Goal: Navigation & Orientation: Understand site structure

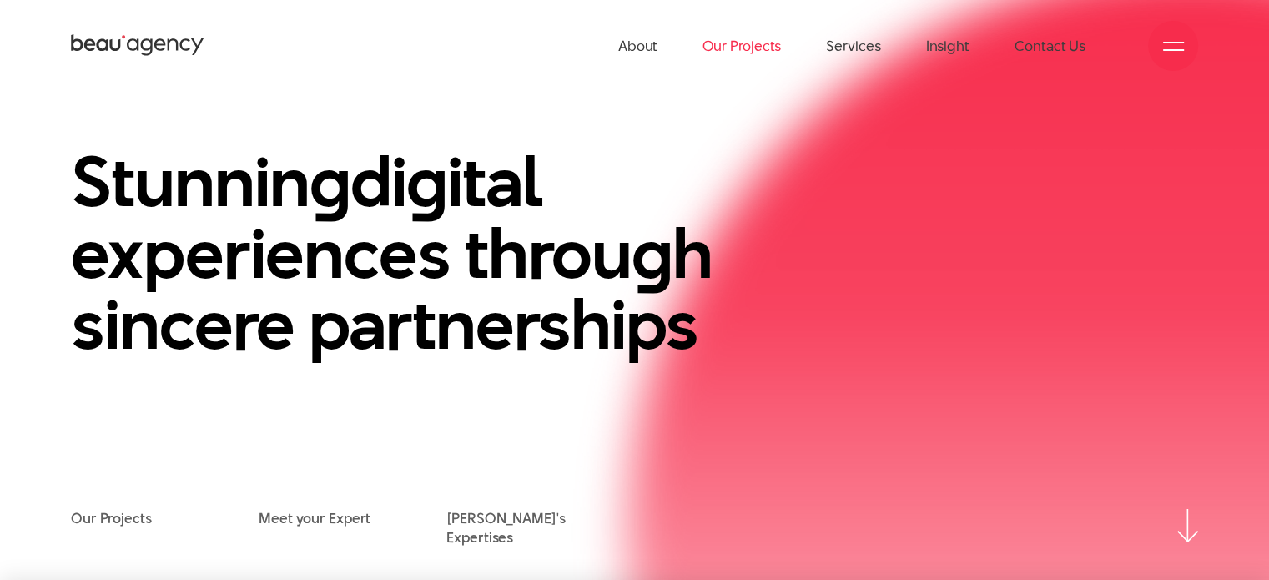
click at [731, 81] on link "Our Projects" at bounding box center [741, 46] width 78 height 92
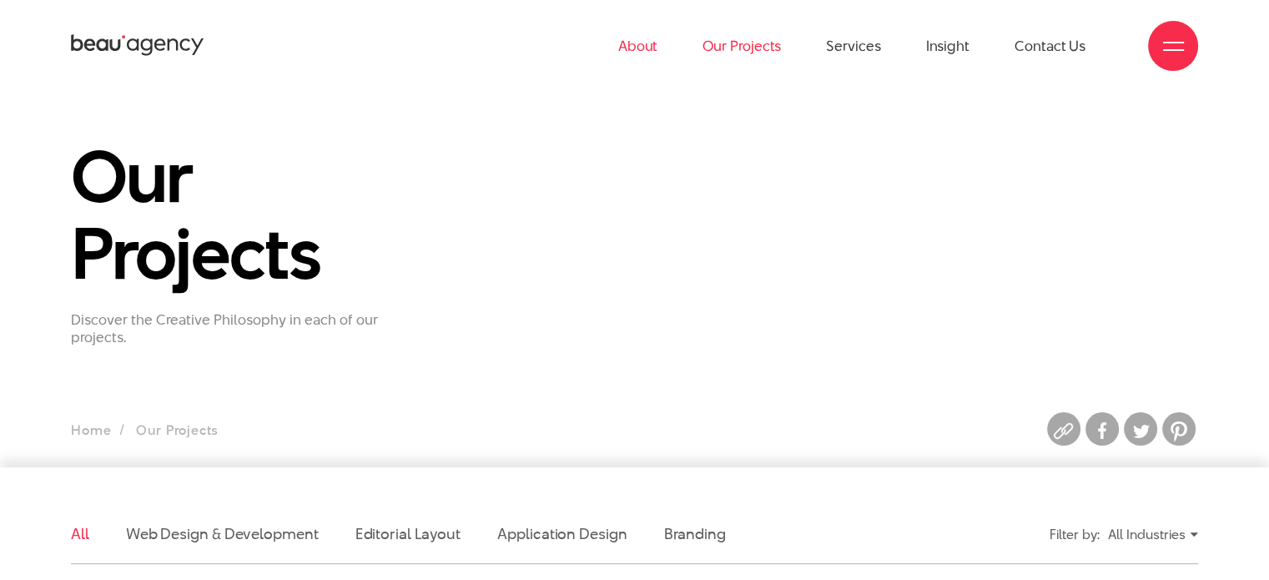
click at [643, 56] on link "About" at bounding box center [638, 46] width 40 height 92
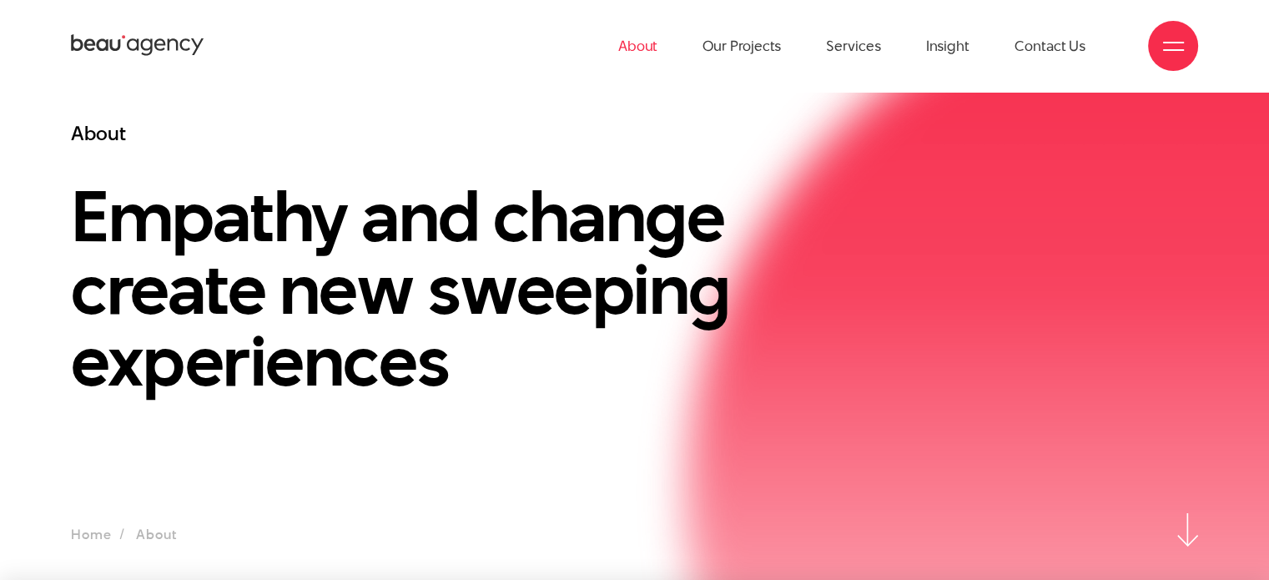
drag, startPoint x: 1251, startPoint y: 3, endPoint x: 894, endPoint y: 67, distance: 362.7
click at [894, 67] on ul "About Our Projects Services Insight Contact Us" at bounding box center [851, 46] width 467 height 92
click at [157, 58] on icon at bounding box center [137, 46] width 133 height 26
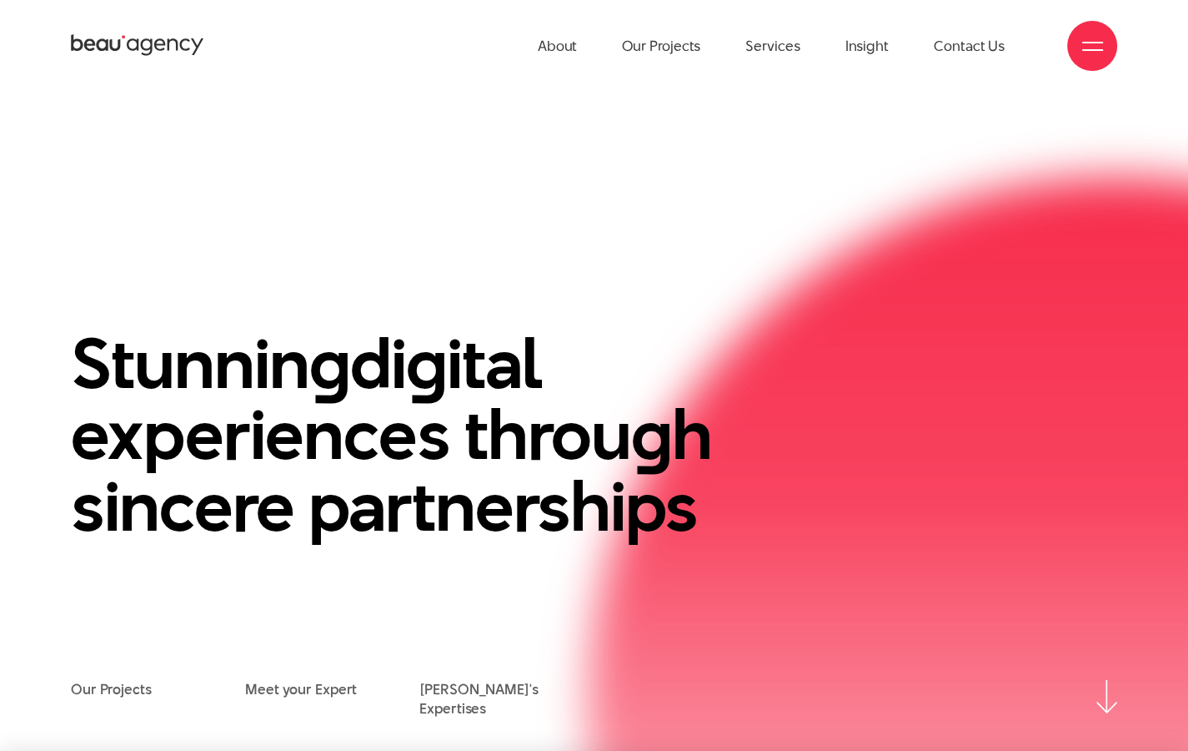
drag, startPoint x: 1191, startPoint y: 3, endPoint x: 869, endPoint y: 386, distance: 500.2
click at [869, 386] on div "Stunnin g di g ital experiences throu g h sincere partnerships" at bounding box center [594, 504] width 1072 height 353
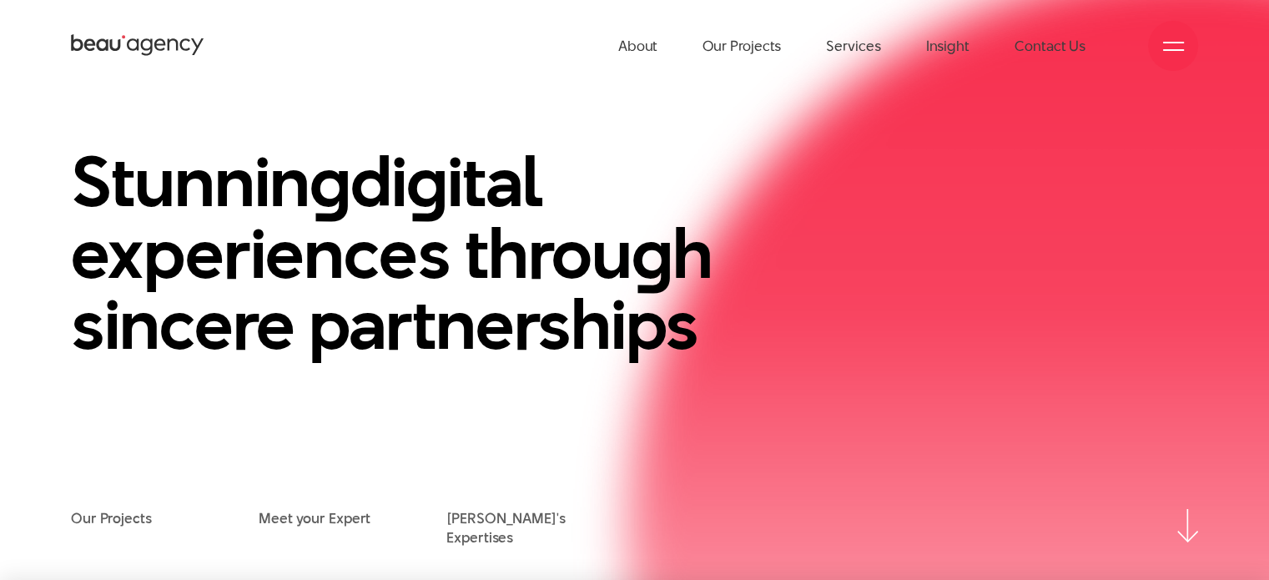
drag, startPoint x: 1194, startPoint y: 3, endPoint x: 958, endPoint y: 194, distance: 303.6
click at [958, 194] on div "Stunnin g di g ital experiences throu g h sincere partnerships" at bounding box center [634, 328] width 1152 height 364
click at [1143, 166] on div "Stunnin g di g ital experiences throu g h sincere partnerships" at bounding box center [634, 328] width 1152 height 364
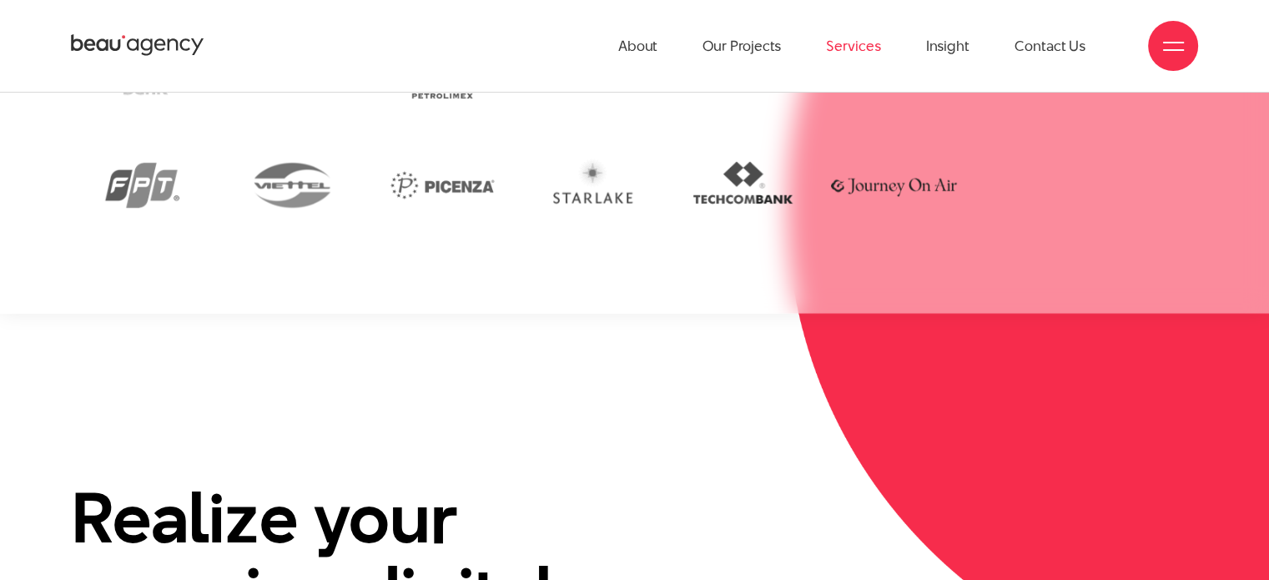
scroll to position [3454, 0]
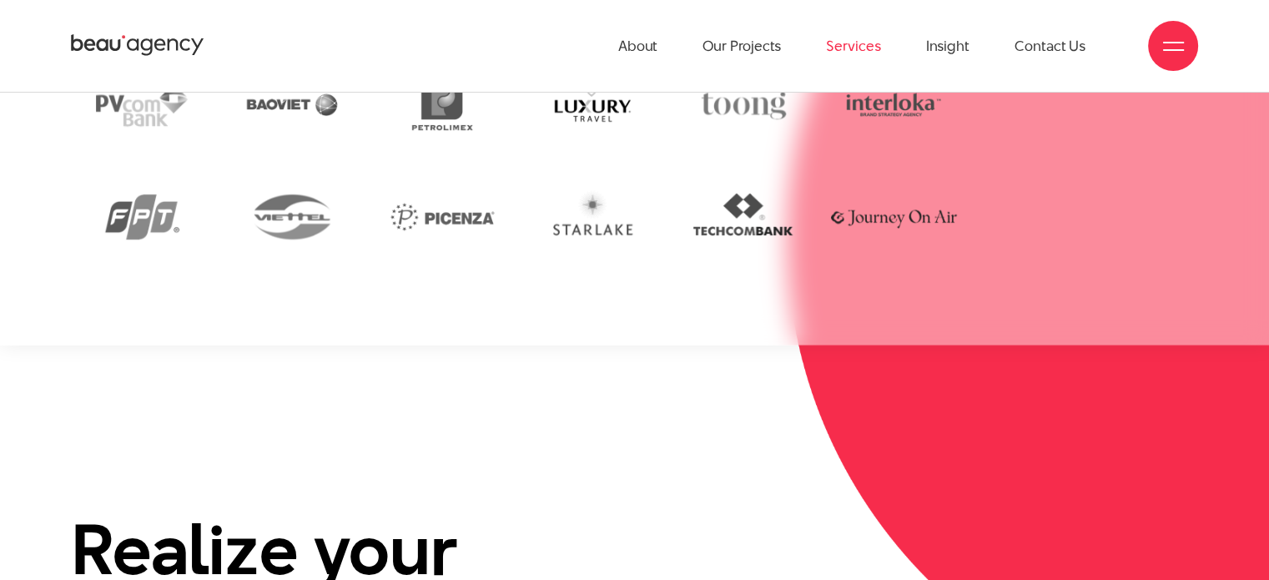
click at [842, 43] on link "Services" at bounding box center [853, 46] width 54 height 92
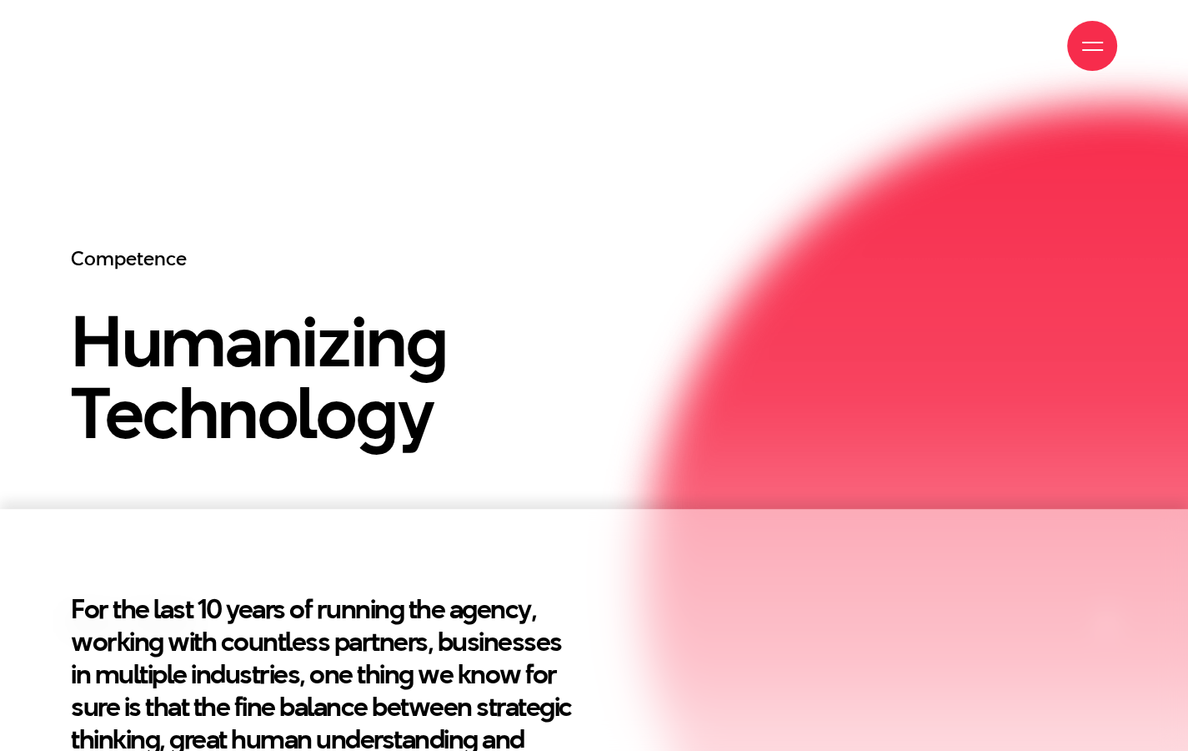
scroll to position [500, 0]
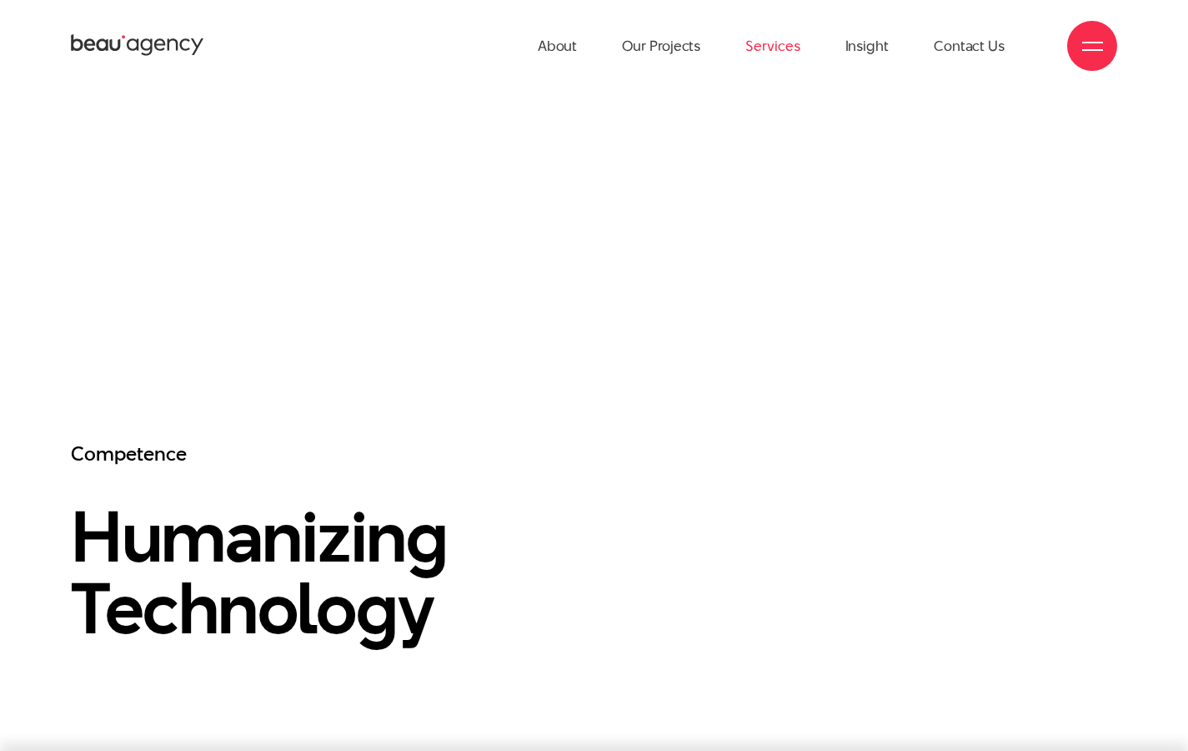
scroll to position [500, 0]
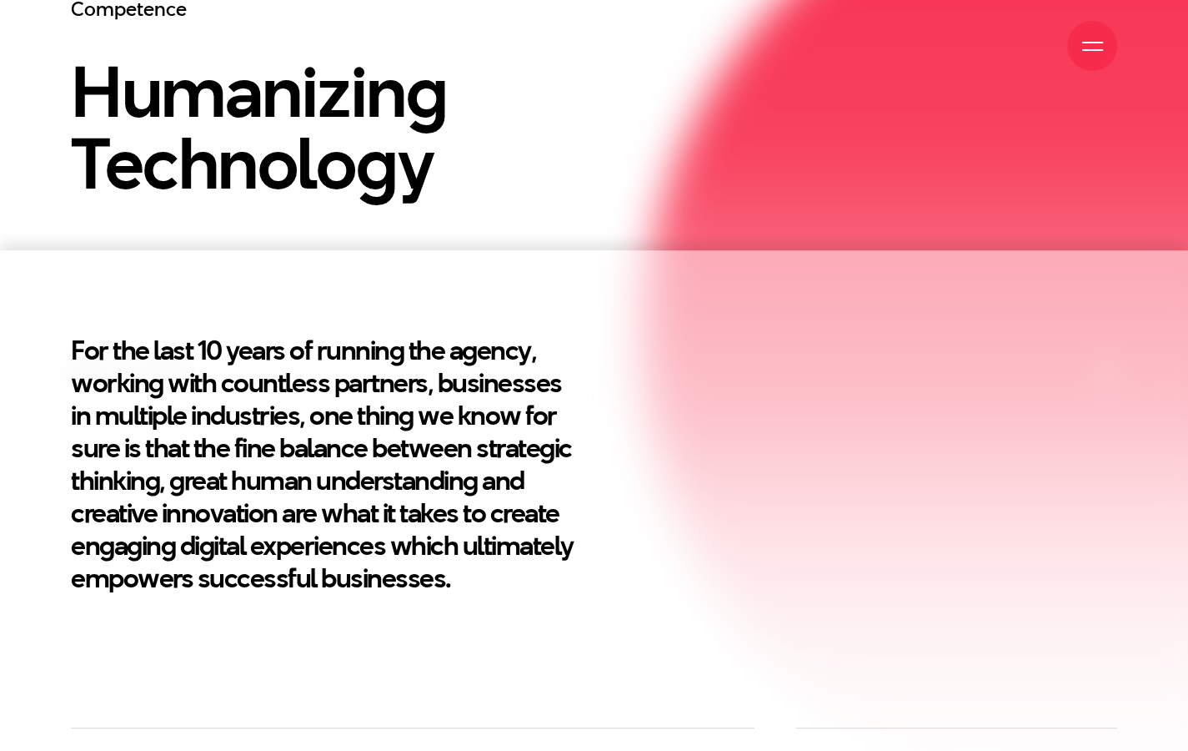
drag, startPoint x: 1197, startPoint y: 86, endPoint x: 877, endPoint y: 288, distance: 377.8
click at [877, 288] on section "For the last 10 years of running the agency, working with countless partners, b…" at bounding box center [594, 488] width 1188 height 477
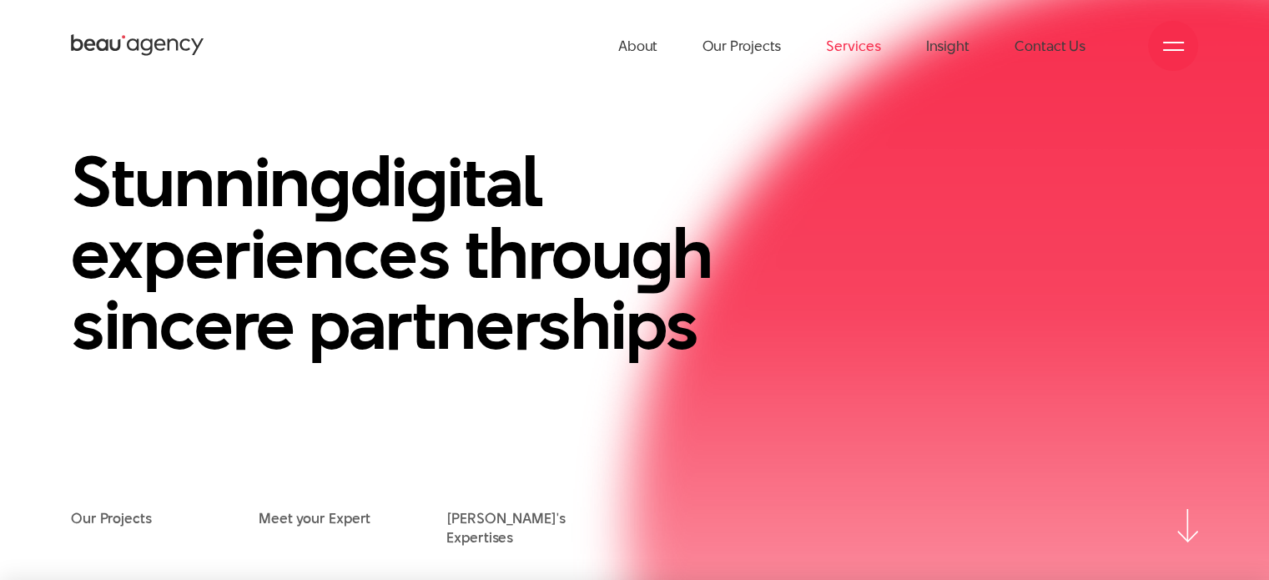
click at [860, 46] on link "Services" at bounding box center [853, 46] width 54 height 92
